Goal: Task Accomplishment & Management: Use online tool/utility

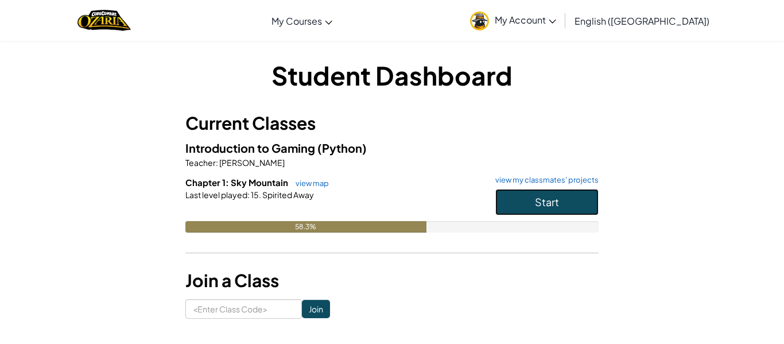
click at [538, 194] on button "Start" at bounding box center [546, 202] width 103 height 26
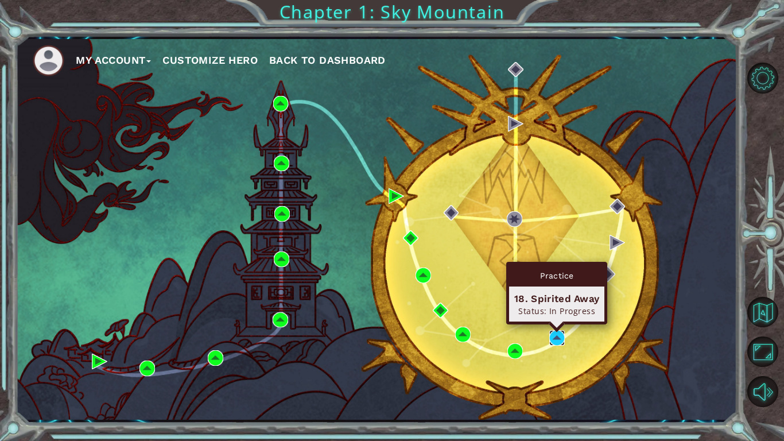
click at [555, 341] on img at bounding box center [556, 337] width 15 height 15
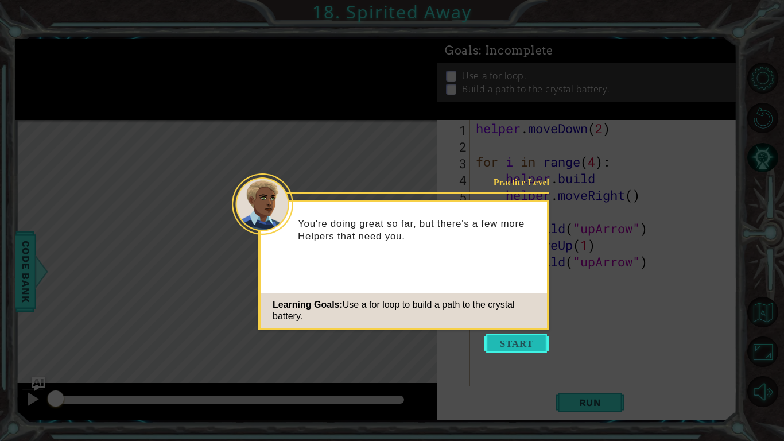
click at [518, 342] on button "Start" at bounding box center [516, 343] width 65 height 18
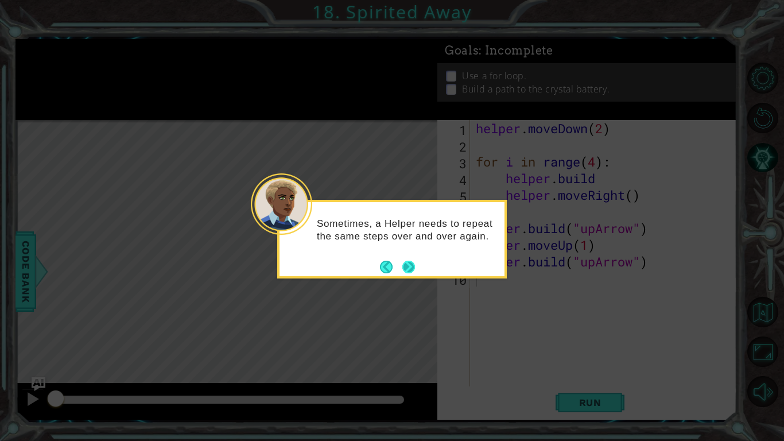
click at [409, 264] on button "Next" at bounding box center [408, 266] width 13 height 13
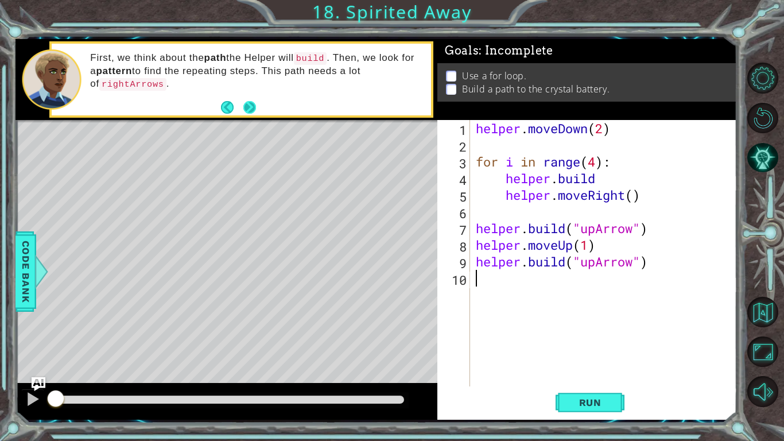
click at [258, 104] on div "First, we think about the path the Helper will build . Then, we look for a patt…" at bounding box center [256, 79] width 348 height 67
click at [250, 107] on button "Next" at bounding box center [249, 107] width 20 height 20
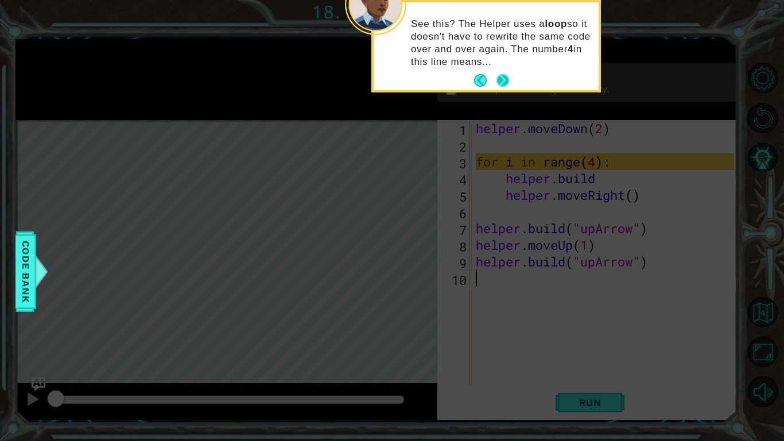
click at [502, 80] on button "Next" at bounding box center [502, 81] width 20 height 20
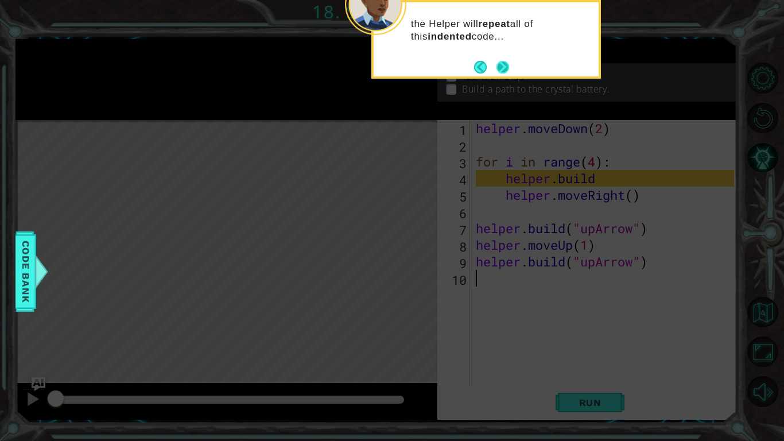
click at [498, 64] on button "Next" at bounding box center [502, 67] width 21 height 21
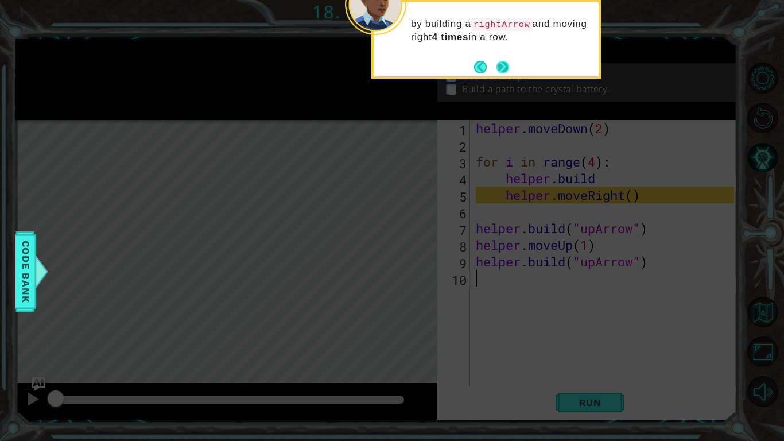
click at [502, 63] on button "Next" at bounding box center [502, 66] width 13 height 13
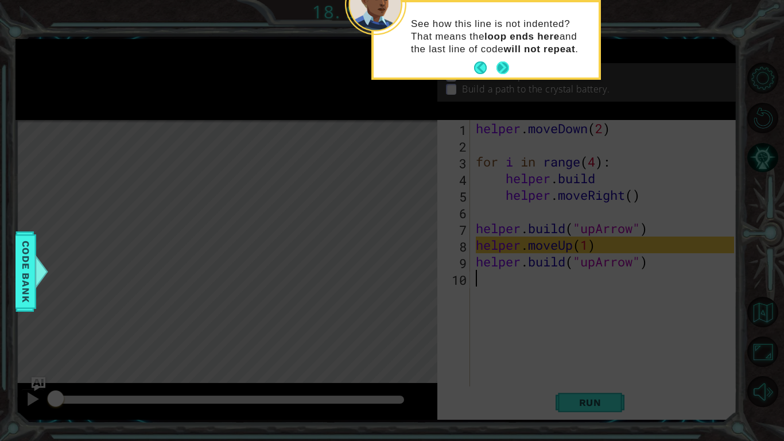
click at [500, 67] on button "Next" at bounding box center [502, 67] width 13 height 13
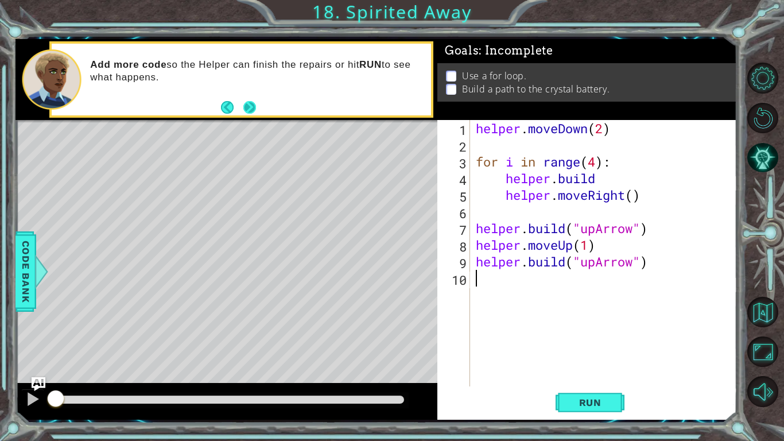
click at [249, 111] on button "Next" at bounding box center [250, 107] width 14 height 14
click at [43, 343] on img "Ask AI" at bounding box center [38, 384] width 15 height 15
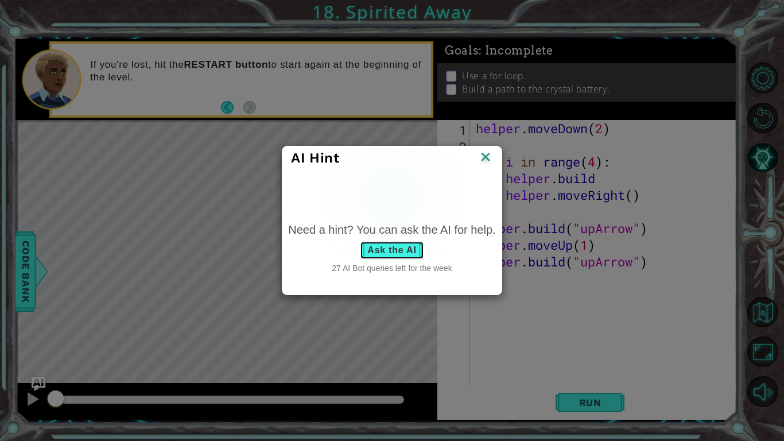
click at [408, 249] on button "Ask the AI" at bounding box center [392, 250] width 64 height 18
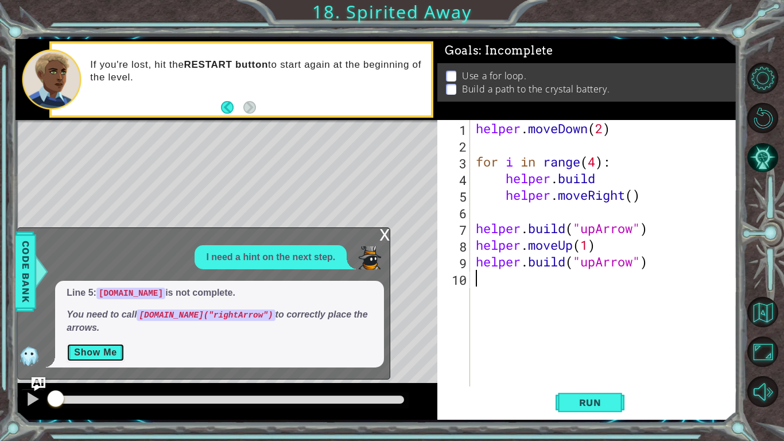
click at [96, 343] on button "Show Me" at bounding box center [96, 352] width 58 height 18
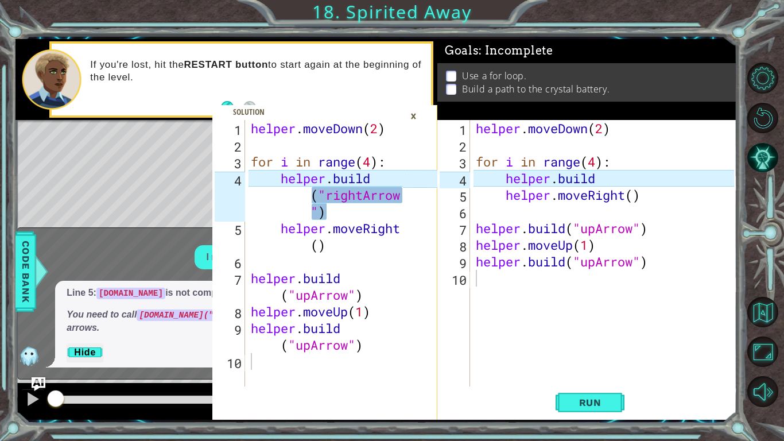
click at [599, 180] on div "helper . moveDown ( 2 ) for i in range ( 4 ) : helper . build helper . moveRigh…" at bounding box center [607, 270] width 266 height 300
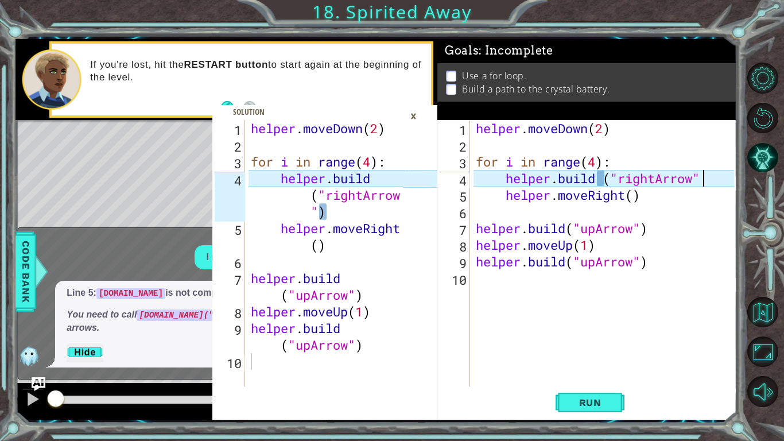
scroll to position [0, 10]
type textarea "[DOMAIN_NAME] ("rightArrow")"
click at [575, 343] on button "Run" at bounding box center [590, 402] width 69 height 30
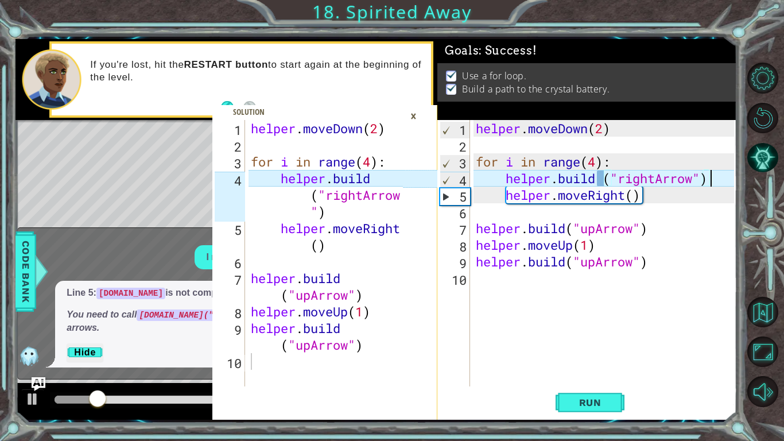
click at [414, 115] on div "×" at bounding box center [414, 116] width 18 height 20
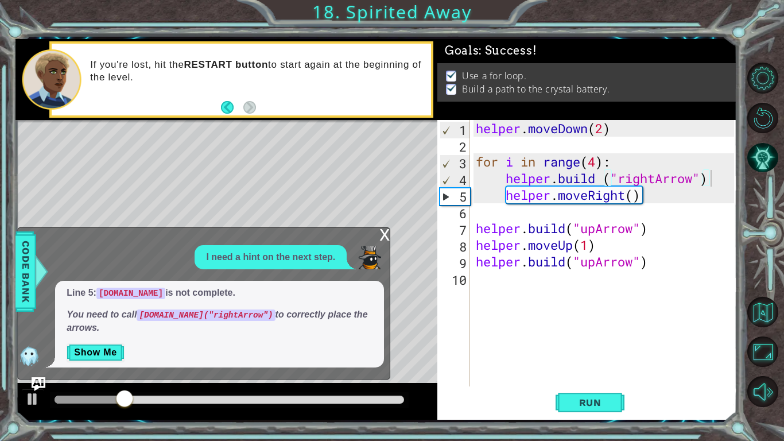
click at [384, 231] on div "x" at bounding box center [384, 233] width 10 height 11
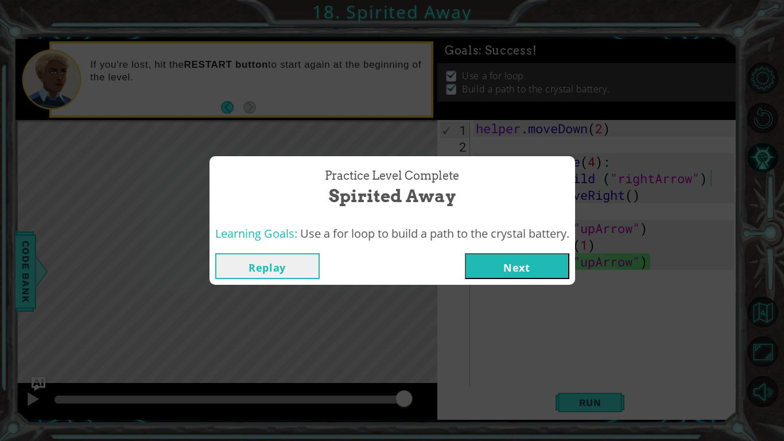
click at [542, 263] on button "Next" at bounding box center [517, 266] width 104 height 26
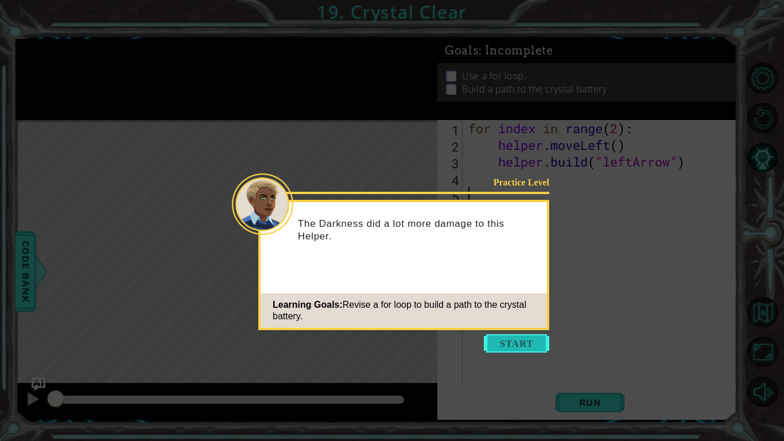
click at [519, 342] on button "Start" at bounding box center [516, 343] width 65 height 18
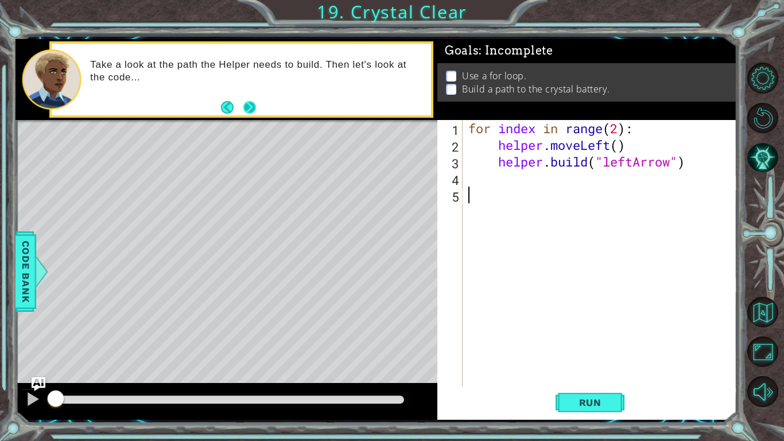
click at [253, 105] on button "Next" at bounding box center [249, 107] width 13 height 13
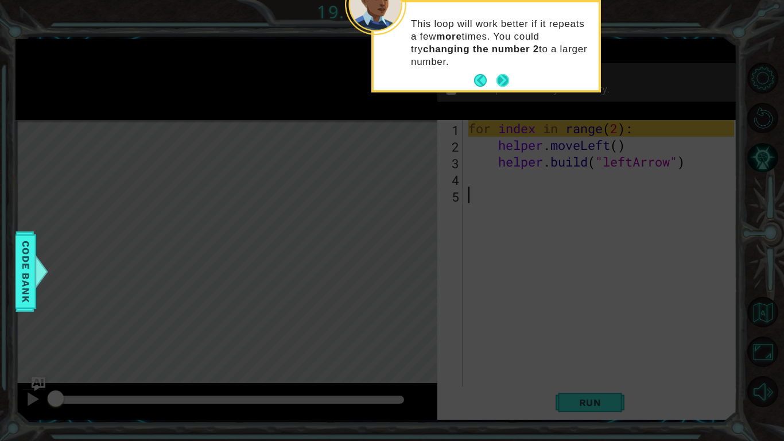
click at [496, 87] on button "Next" at bounding box center [502, 80] width 14 height 14
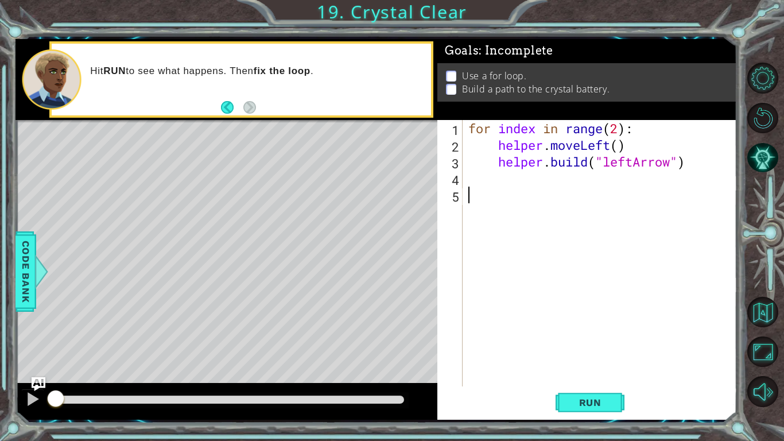
click at [618, 130] on div "for index in range ( 2 ) : helper . moveLeft ( ) helper . build ( "leftArrow" )" at bounding box center [603, 270] width 274 height 300
type textarea "for index in range(4):"
click at [592, 343] on span "Run" at bounding box center [590, 402] width 45 height 11
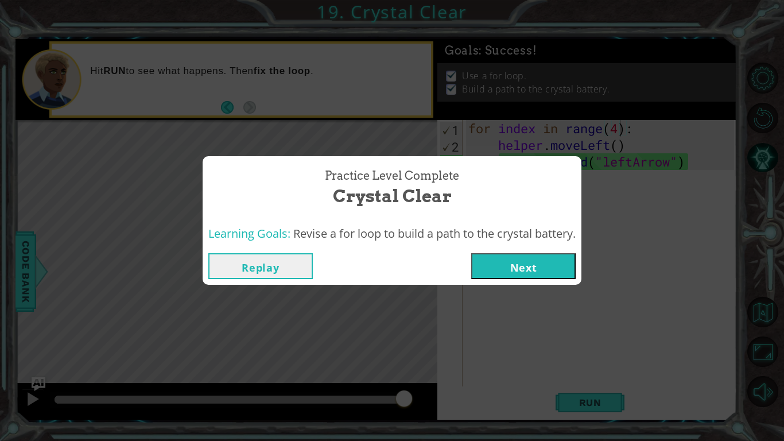
click at [550, 267] on button "Next" at bounding box center [523, 266] width 104 height 26
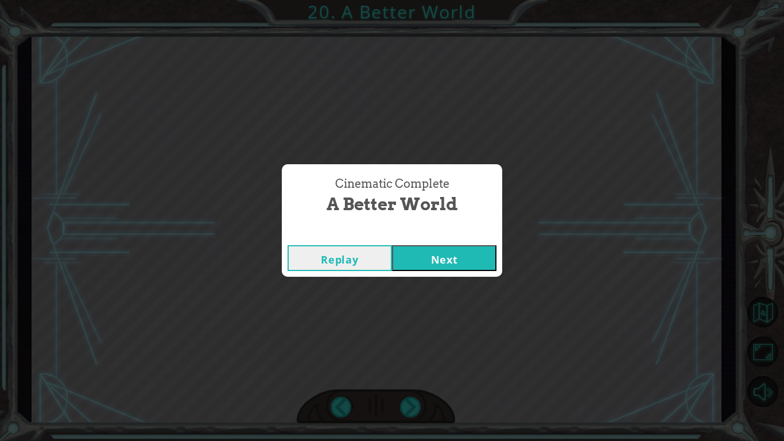
click at [436, 258] on button "Next" at bounding box center [444, 258] width 104 height 26
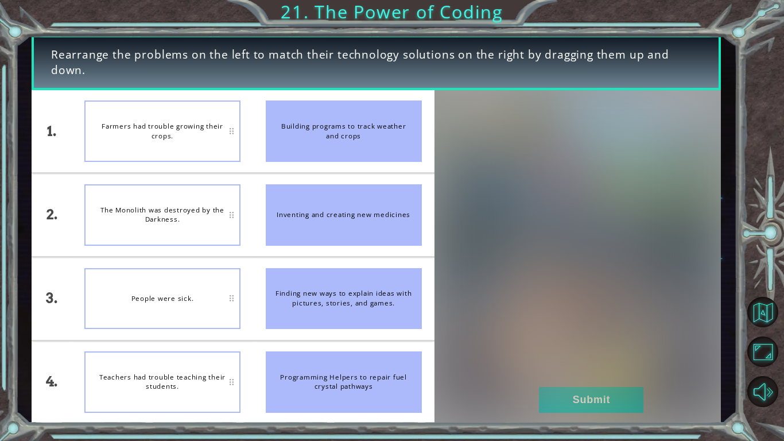
click at [223, 123] on div "Farmers had trouble growing their crops." at bounding box center [162, 130] width 156 height 61
click at [359, 129] on div "Building programs to track weather and crops" at bounding box center [344, 130] width 156 height 61
drag, startPoint x: 359, startPoint y: 129, endPoint x: 262, endPoint y: 144, distance: 98.2
click at [262, 144] on li "Building programs to track weather and crops" at bounding box center [343, 131] width 181 height 83
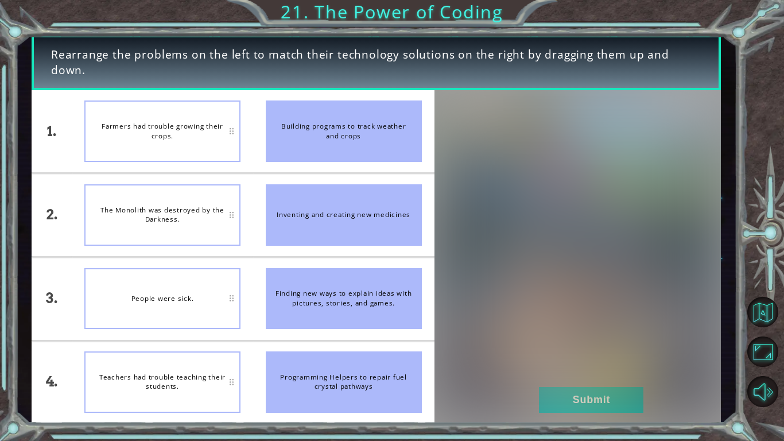
click at [230, 297] on div "People were sick." at bounding box center [162, 298] width 156 height 61
click at [218, 309] on div "People were sick." at bounding box center [162, 298] width 156 height 61
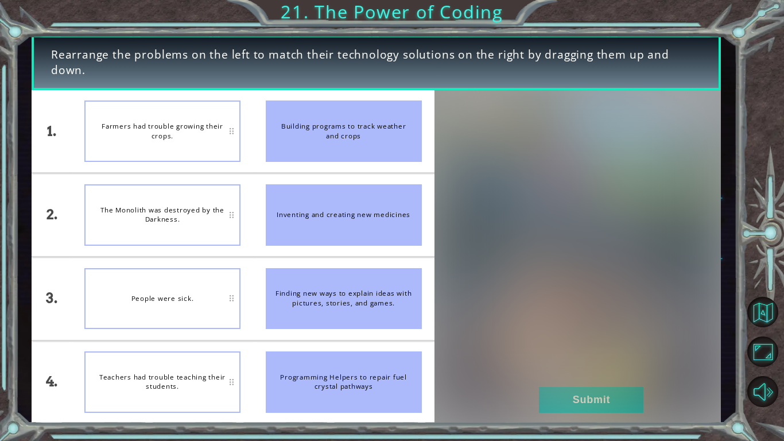
drag, startPoint x: 218, startPoint y: 309, endPoint x: 201, endPoint y: 320, distance: 20.4
click at [201, 320] on div "People were sick." at bounding box center [162, 298] width 156 height 61
click at [566, 343] on button "Submit" at bounding box center [591, 400] width 104 height 26
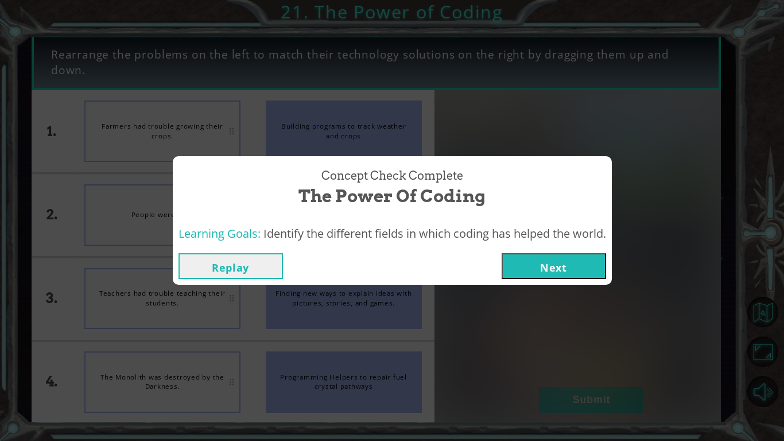
click at [550, 281] on div "Replay Next" at bounding box center [392, 265] width 439 height 37
click at [548, 270] on button "Next" at bounding box center [554, 266] width 104 height 26
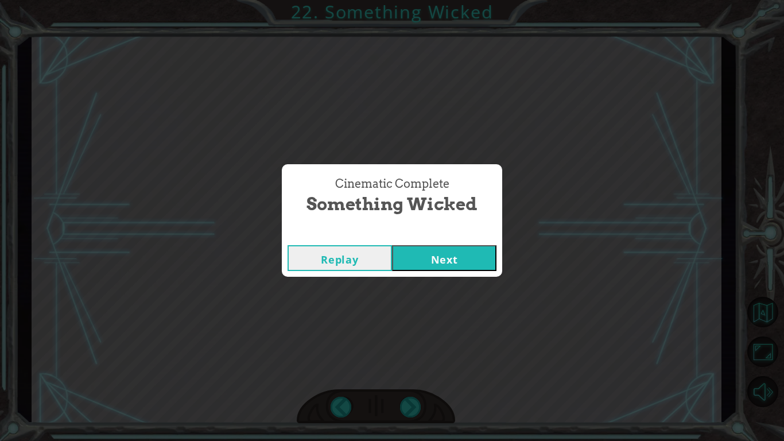
click at [492, 262] on button "Next" at bounding box center [444, 258] width 104 height 26
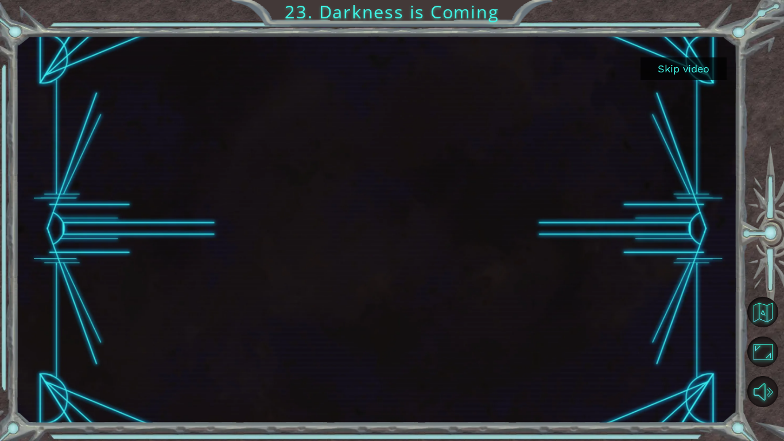
click at [678, 72] on button "Skip video" at bounding box center [684, 68] width 86 height 22
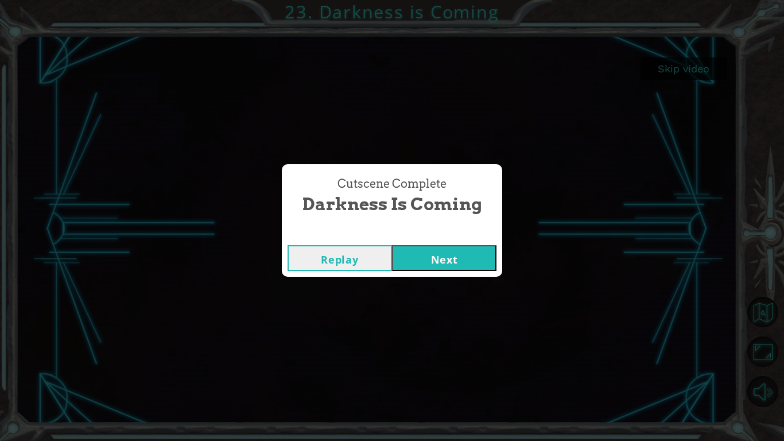
click at [482, 246] on button "Next" at bounding box center [444, 258] width 104 height 26
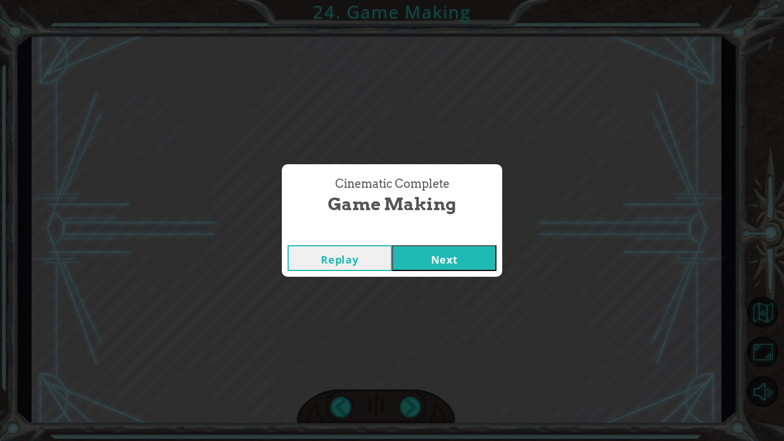
click at [457, 256] on button "Next" at bounding box center [444, 258] width 104 height 26
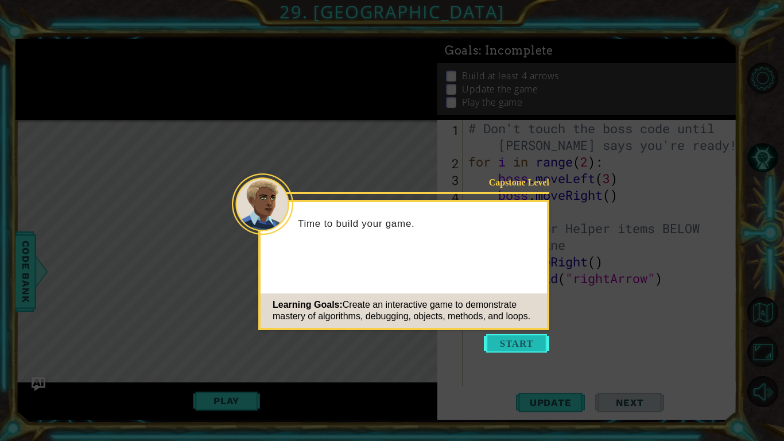
click at [530, 343] on button "Start" at bounding box center [516, 343] width 65 height 18
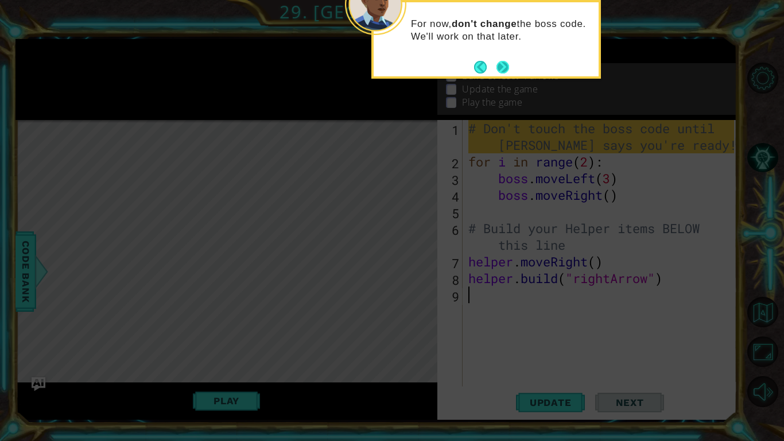
click at [498, 68] on button "Next" at bounding box center [502, 67] width 13 height 13
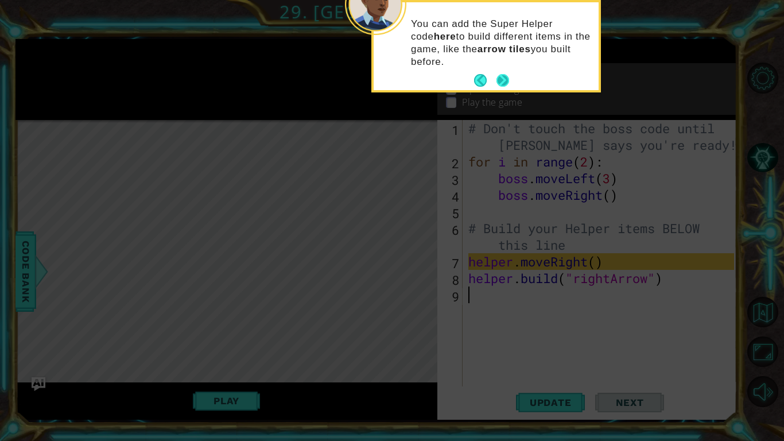
click at [499, 72] on button "Next" at bounding box center [502, 80] width 21 height 21
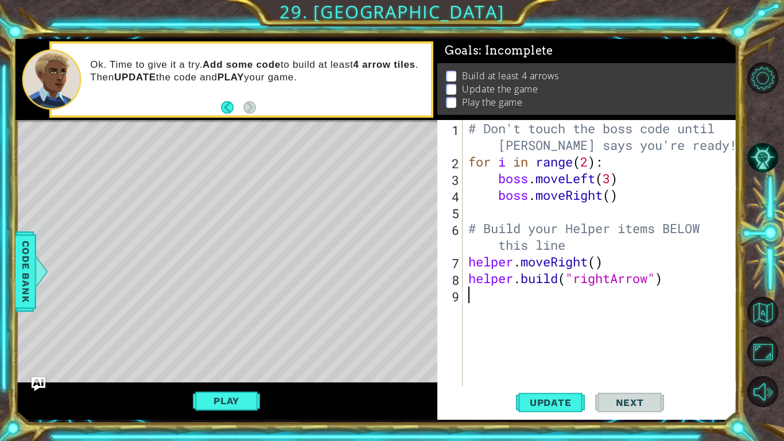
click at [506, 161] on div "# Don't touch the boss code until [PERSON_NAME] says you're ready! for i in ran…" at bounding box center [603, 278] width 274 height 316
click at [623, 343] on span "Next" at bounding box center [629, 402] width 51 height 11
click at [573, 343] on span "Update" at bounding box center [550, 402] width 65 height 11
click at [552, 343] on button "Update" at bounding box center [550, 402] width 69 height 30
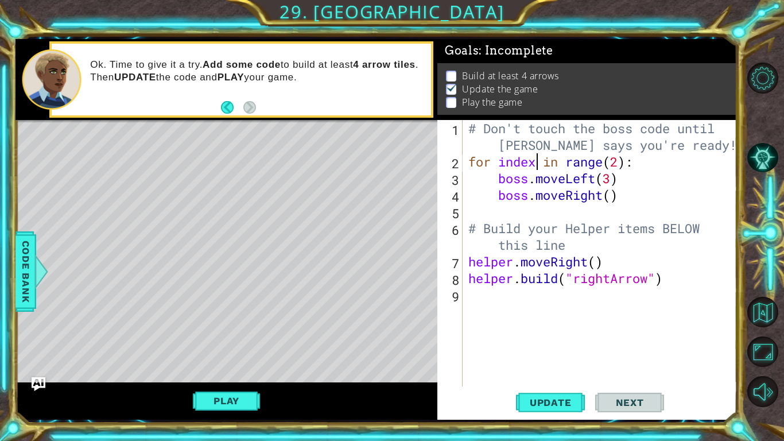
click at [566, 247] on div "# Don't touch the boss code until [PERSON_NAME] says you're ready! for index in…" at bounding box center [603, 278] width 274 height 316
type textarea "# Build your Helper items BELOW this line"
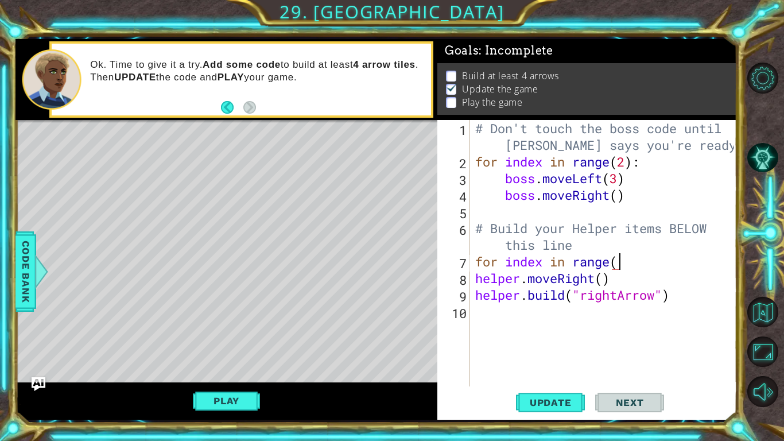
scroll to position [0, 6]
click at [557, 343] on span "Update" at bounding box center [550, 402] width 65 height 11
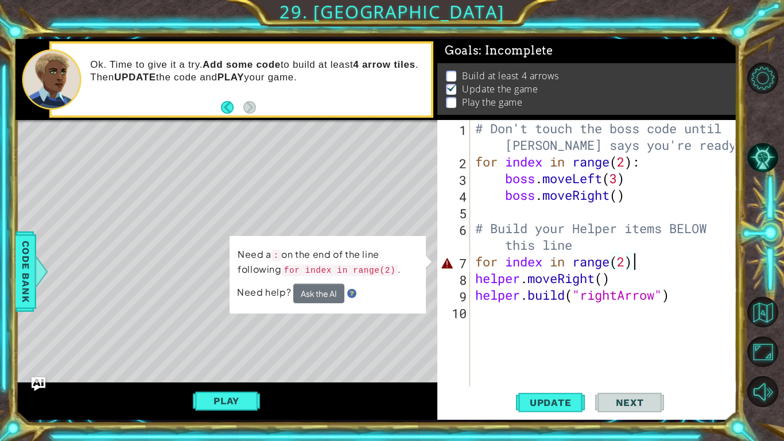
type textarea "for index in range(2):"
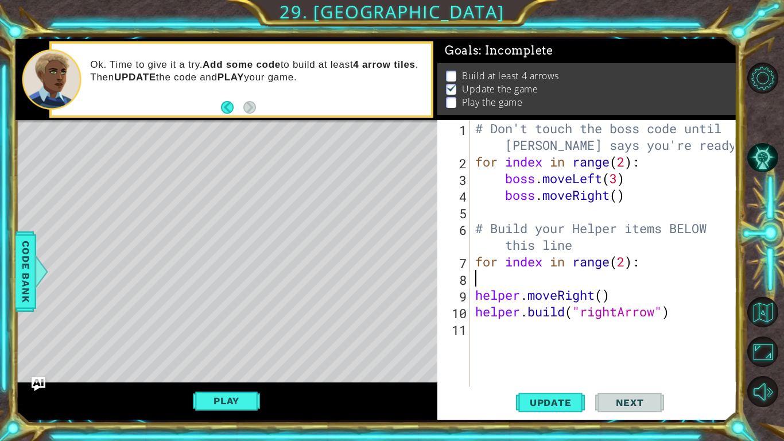
scroll to position [0, 0]
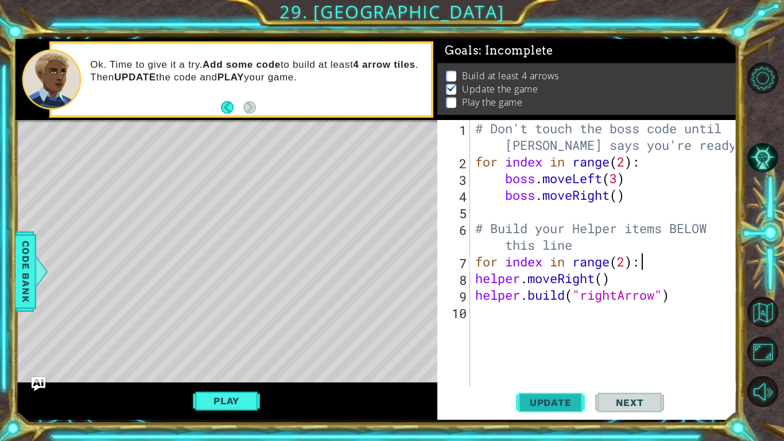
click at [562, 343] on span "Update" at bounding box center [550, 402] width 65 height 11
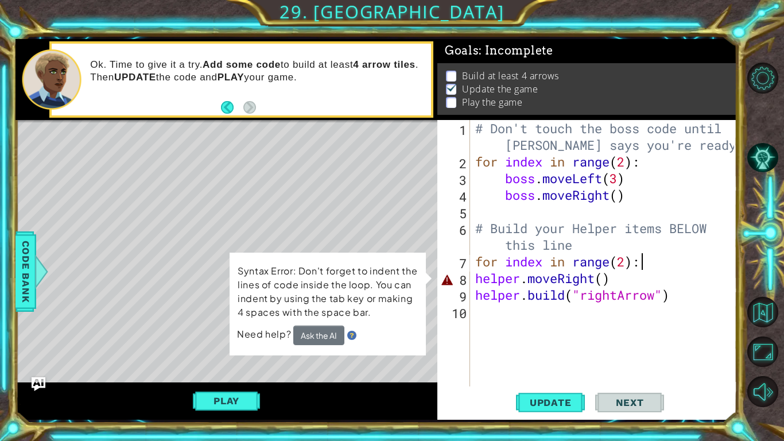
click at [472, 278] on div "for index in range(2): 1 2 3 4 5 6 7 8 9 10 # Don't touch the boss code until […" at bounding box center [585, 253] width 297 height 266
click at [475, 283] on div "# Don't touch the boss code until [PERSON_NAME] says you're ready! for index in…" at bounding box center [606, 278] width 267 height 316
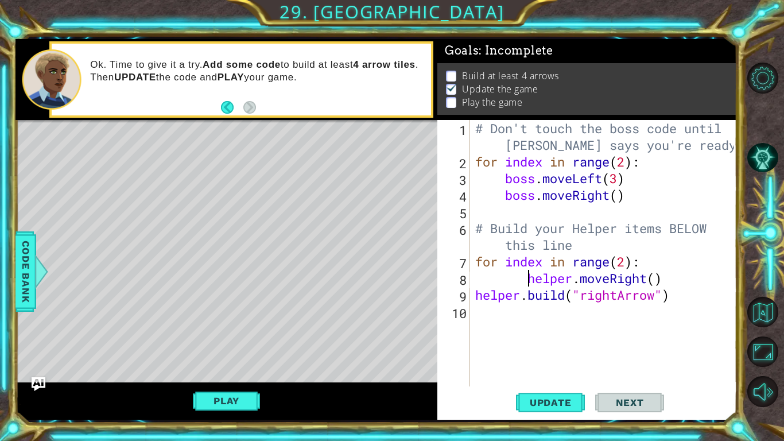
click at [474, 295] on div "# Don't touch the boss code until [PERSON_NAME] says you're ready! for index in…" at bounding box center [606, 278] width 267 height 316
click at [527, 279] on div "# Don't touch the boss code until [PERSON_NAME] says you're ready! for index in…" at bounding box center [606, 278] width 267 height 316
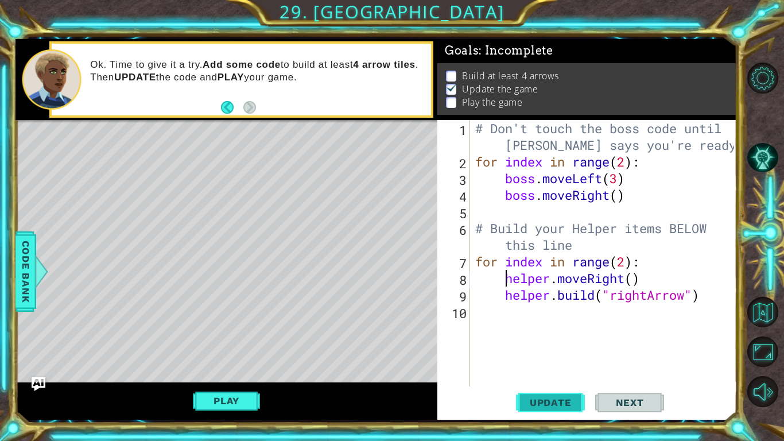
click at [569, 343] on span "Update" at bounding box center [550, 402] width 65 height 11
click at [624, 261] on div "# Don't touch the boss code until [PERSON_NAME] says you're ready! for index in…" at bounding box center [606, 278] width 267 height 316
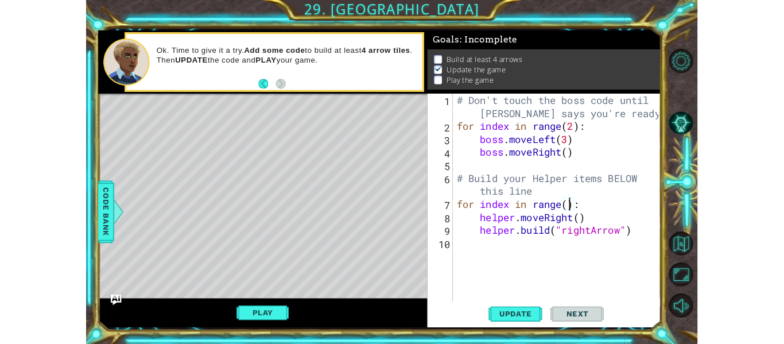
scroll to position [0, 7]
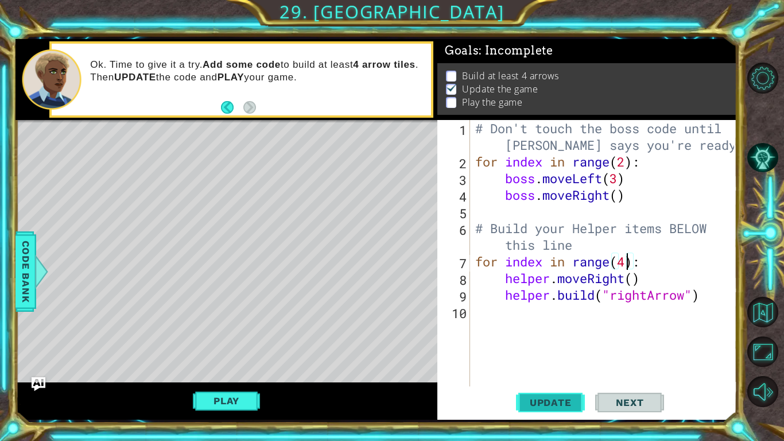
type textarea "for index in range(4):"
click at [524, 343] on button "Update" at bounding box center [550, 402] width 69 height 30
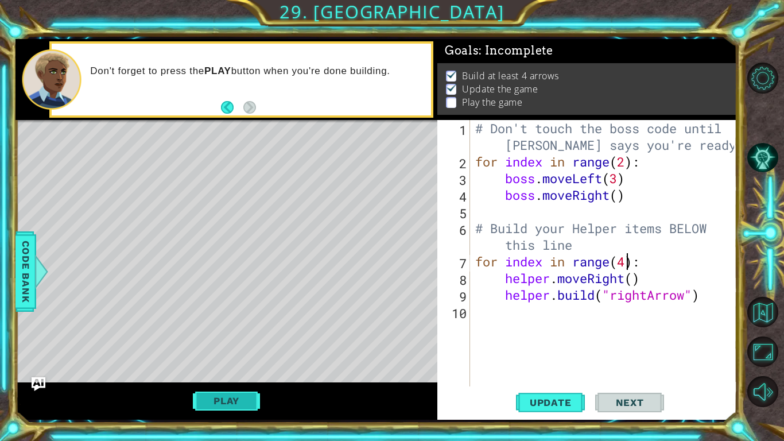
click at [224, 343] on button "Play" at bounding box center [226, 401] width 67 height 22
